Goal: Entertainment & Leisure: Consume media (video, audio)

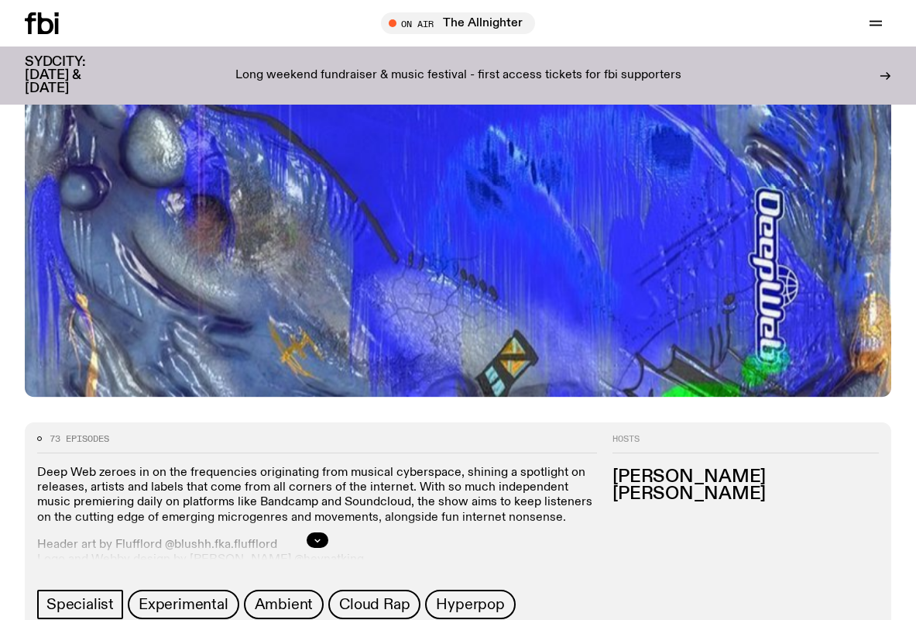
scroll to position [699, 0]
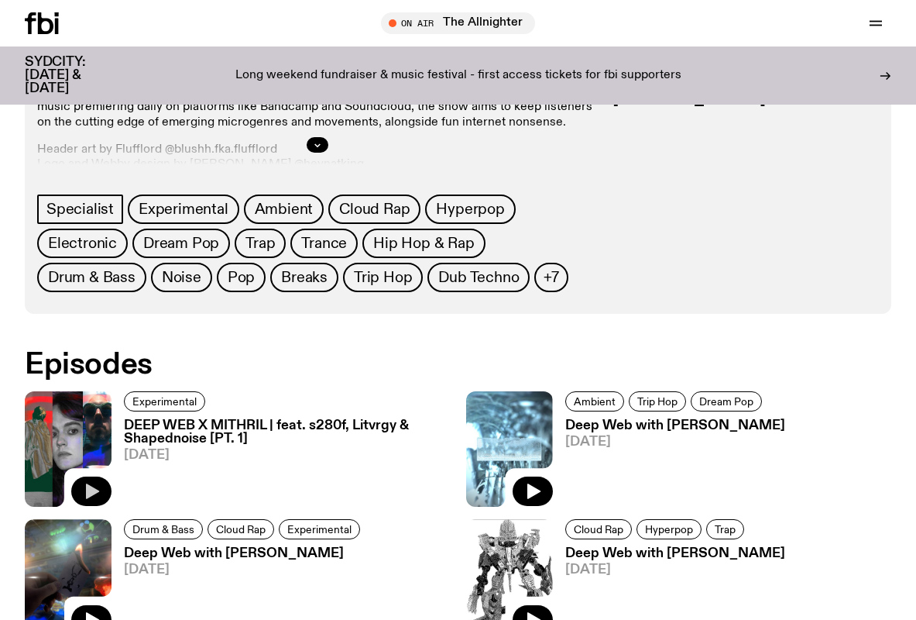
click at [91, 495] on icon "button" at bounding box center [92, 491] width 13 height 15
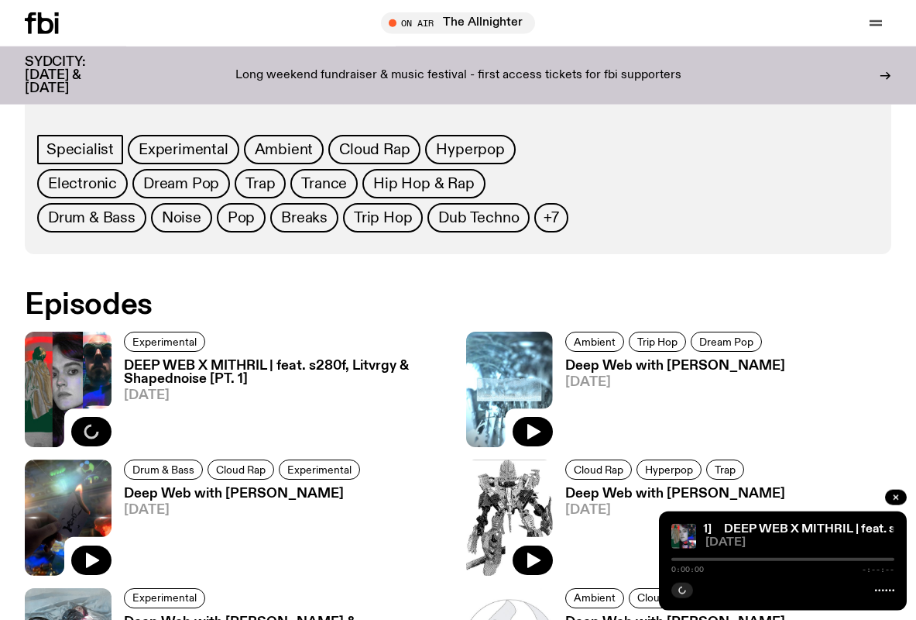
scroll to position [462, 0]
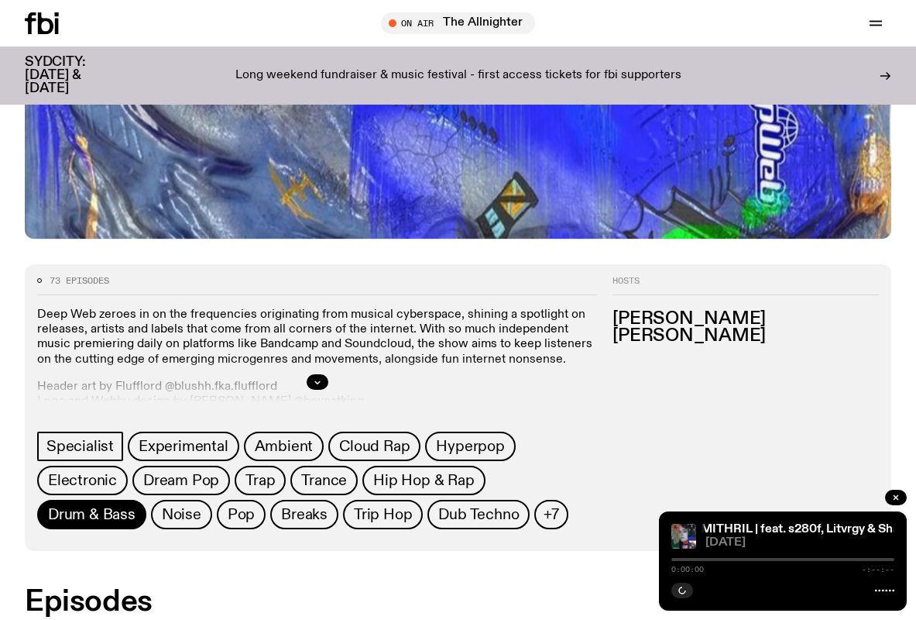
click at [101, 518] on span "Drum & Bass" at bounding box center [92, 514] width 88 height 17
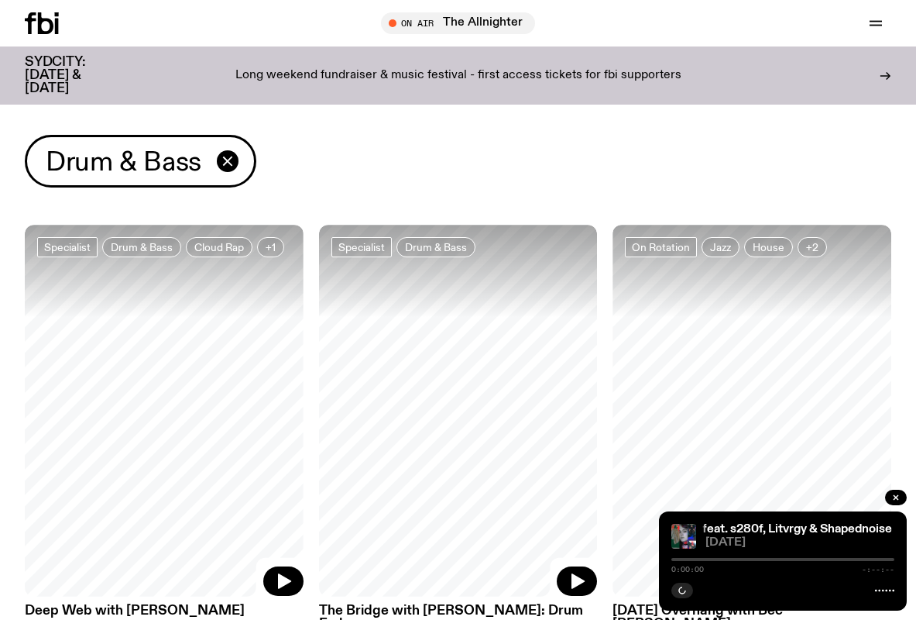
scroll to position [148, 0]
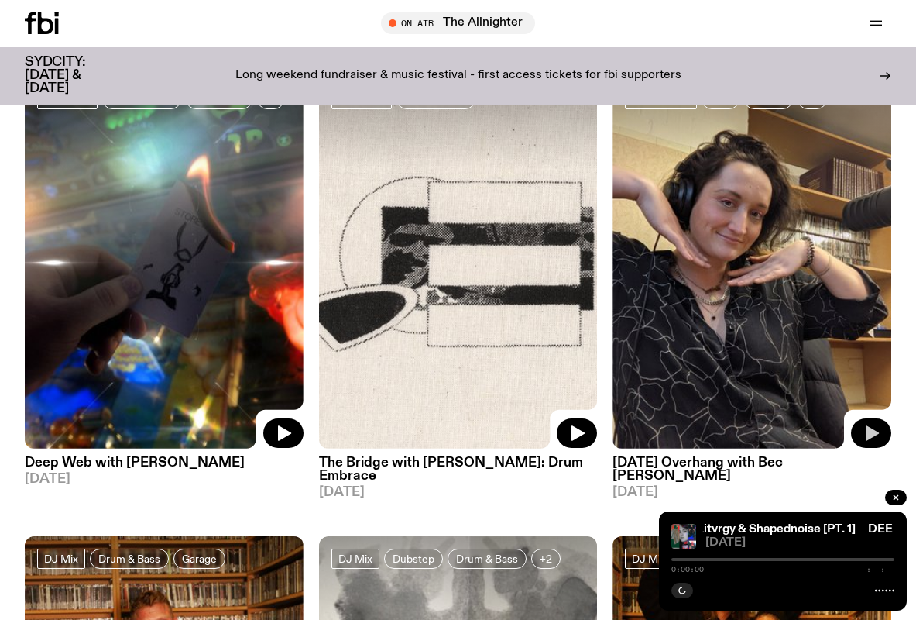
click at [865, 436] on icon "button" at bounding box center [871, 433] width 19 height 19
click at [893, 500] on icon "button" at bounding box center [896, 497] width 9 height 9
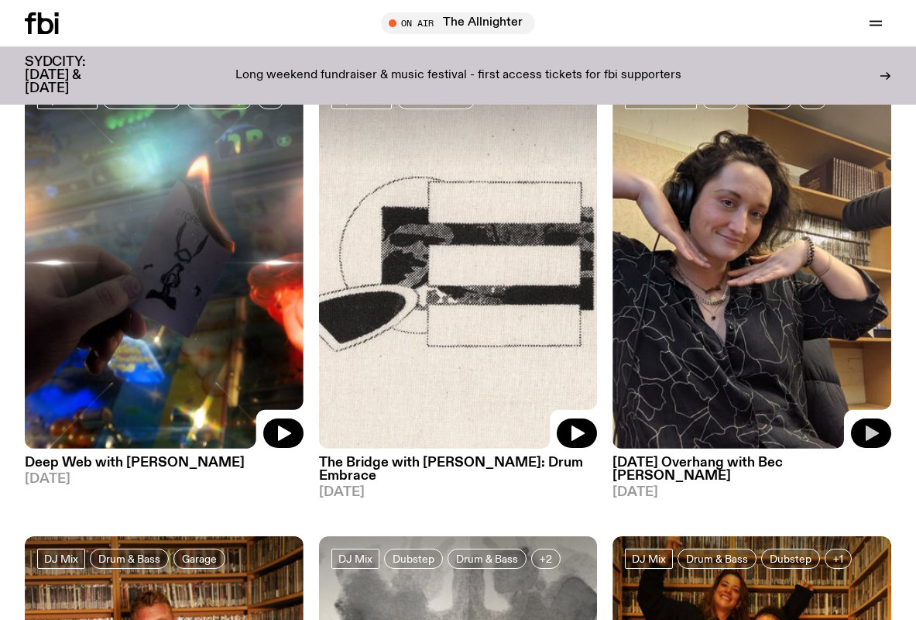
click at [864, 431] on icon "button" at bounding box center [871, 433] width 19 height 19
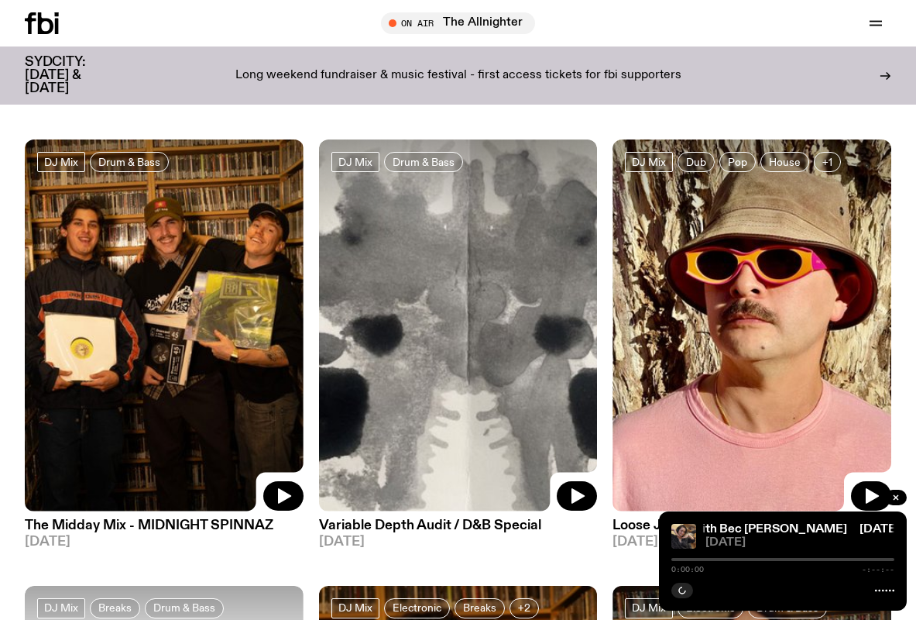
scroll to position [780, 0]
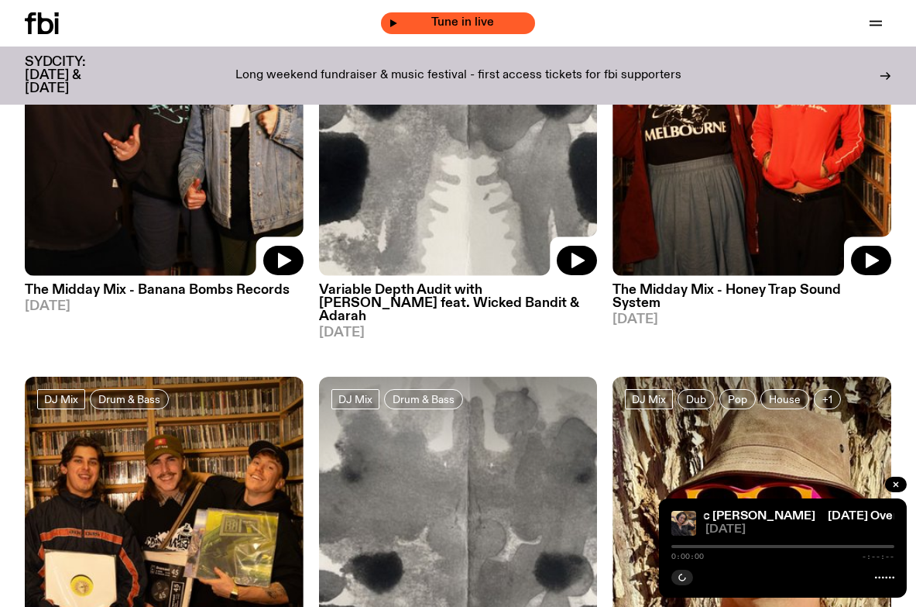
click at [414, 26] on span "Tune in live" at bounding box center [462, 23] width 129 height 12
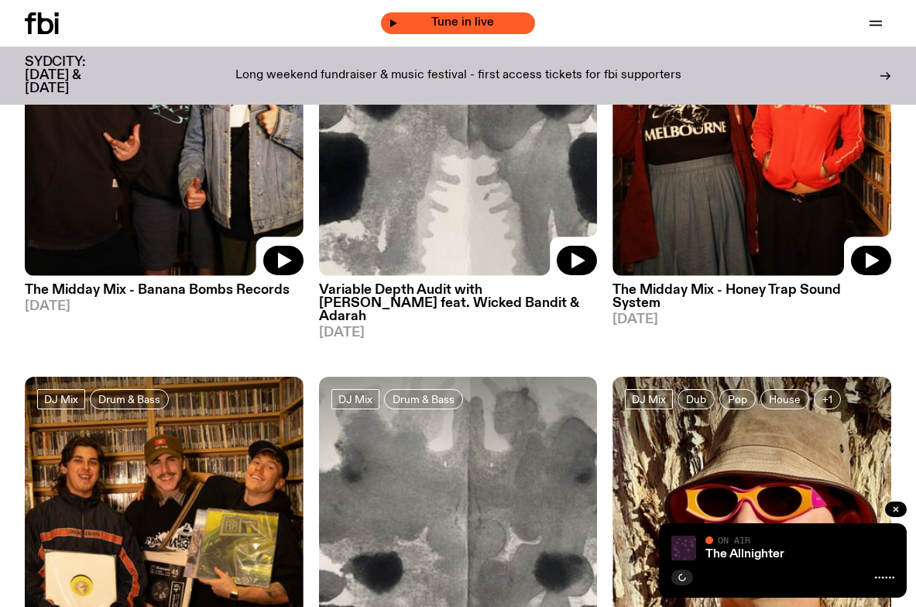
click at [392, 24] on icon "button" at bounding box center [393, 23] width 9 height 9
click at [467, 21] on span "Tune in live" at bounding box center [462, 23] width 129 height 12
click at [396, 23] on icon "button" at bounding box center [393, 23] width 7 height 8
click at [462, 21] on span "Tune in live" at bounding box center [462, 23] width 129 height 12
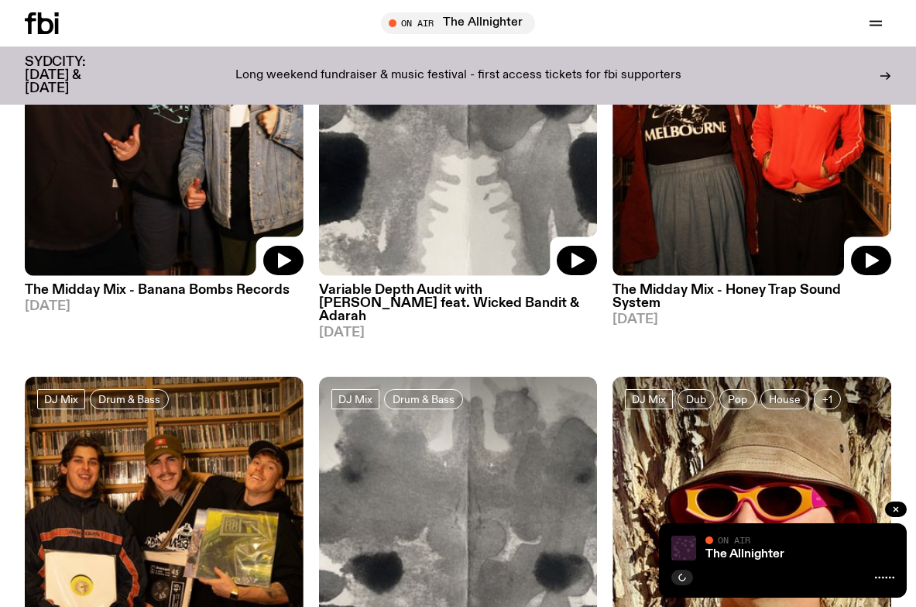
click at [885, 583] on icon at bounding box center [884, 577] width 19 height 12
click at [882, 576] on icon at bounding box center [884, 577] width 19 height 12
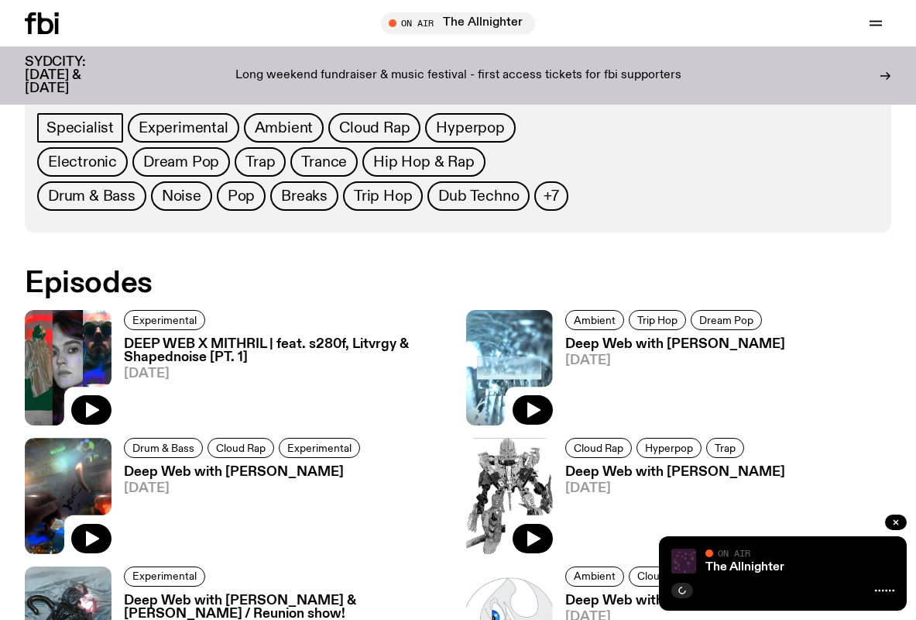
scroll to position [462, 0]
